Goal: Task Accomplishment & Management: Use online tool/utility

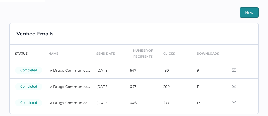
scroll to position [28, 0]
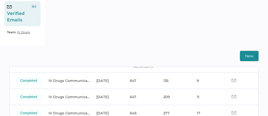
scroll to position [33, 0]
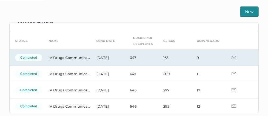
scroll to position [12, 0]
